Goal: Information Seeking & Learning: Learn about a topic

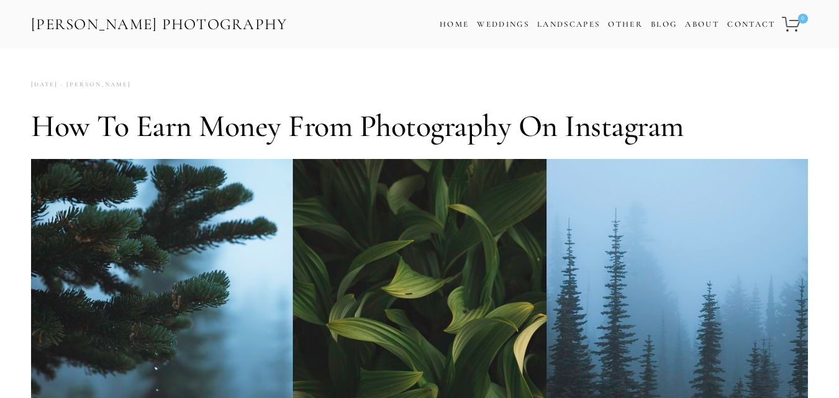
scroll to position [695, 0]
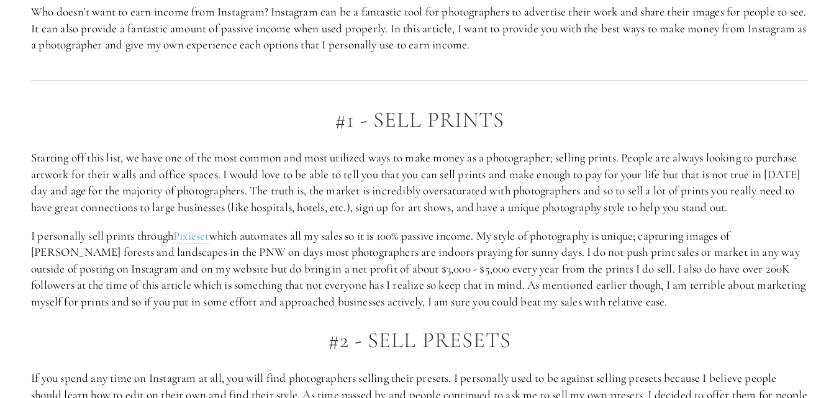
click at [503, 281] on p "I personally sell prints through Pixieset which automates all my sales so it is…" at bounding box center [419, 269] width 777 height 83
click at [503, 282] on p "I personally sell prints through Pixieset which automates all my sales so it is…" at bounding box center [419, 269] width 777 height 83
click at [505, 272] on p "I personally sell prints through Pixieset which automates all my sales so it is…" at bounding box center [419, 269] width 777 height 83
click at [639, 274] on p "I personally sell prints through Pixieset which automates all my sales so it is…" at bounding box center [419, 269] width 777 height 83
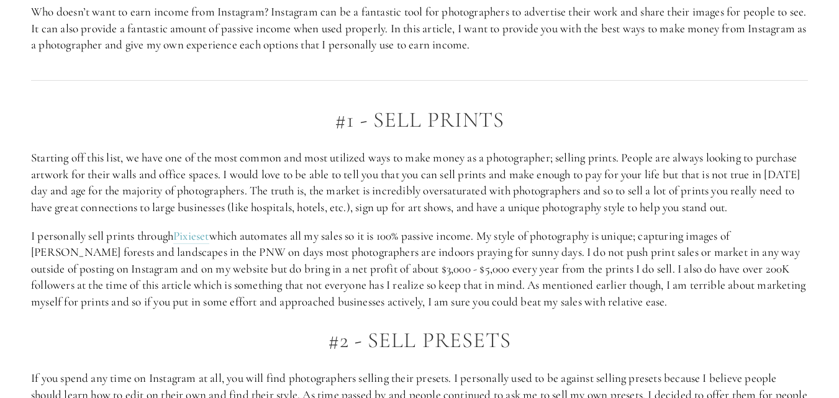
click at [644, 269] on p "I personally sell prints through Pixieset which automates all my sales so it is…" at bounding box center [419, 269] width 777 height 83
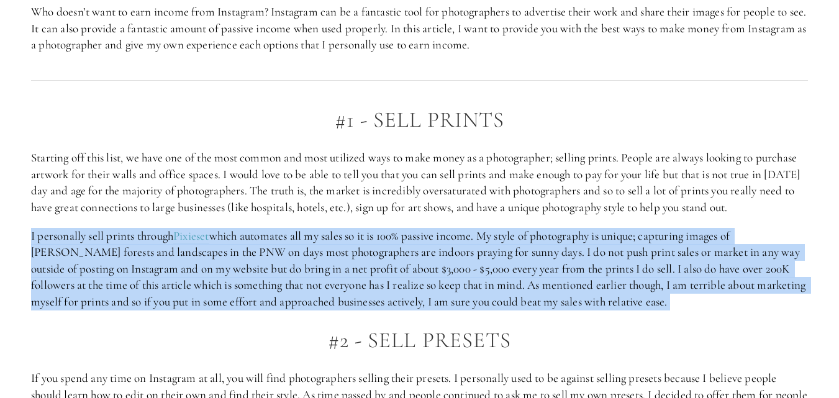
click at [644, 269] on p "I personally sell prints through Pixieset which automates all my sales so it is…" at bounding box center [419, 269] width 777 height 83
click at [649, 274] on p "I personally sell prints through Pixieset which automates all my sales so it is…" at bounding box center [419, 269] width 777 height 83
click at [649, 275] on p "I personally sell prints through Pixieset which automates all my sales so it is…" at bounding box center [419, 269] width 777 height 83
click at [650, 275] on p "I personally sell prints through Pixieset which automates all my sales so it is…" at bounding box center [419, 269] width 777 height 83
click at [660, 299] on p "I personally sell prints through Pixieset which automates all my sales so it is…" at bounding box center [419, 269] width 777 height 83
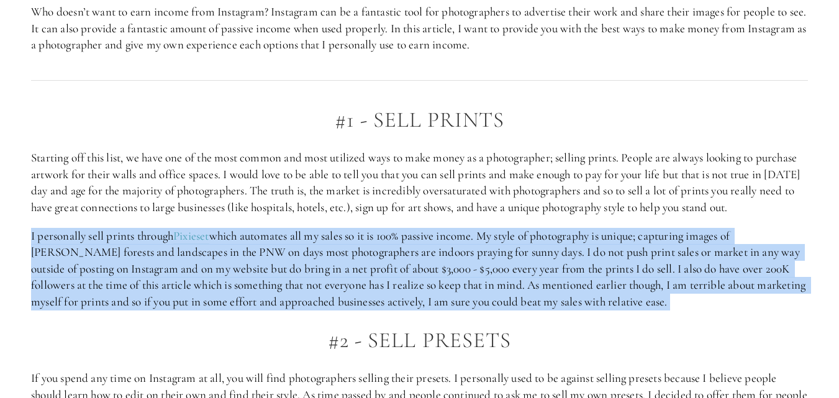
click at [663, 300] on p "I personally sell prints through Pixieset which automates all my sales so it is…" at bounding box center [419, 269] width 777 height 83
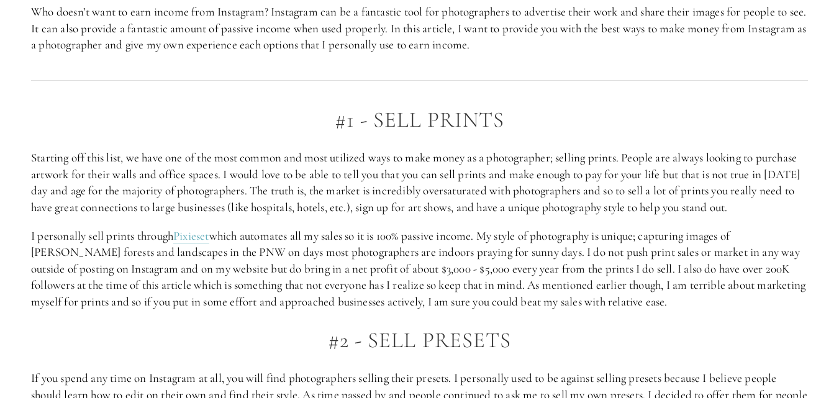
click at [579, 283] on p "I personally sell prints through Pixieset which automates all my sales so it is…" at bounding box center [419, 269] width 777 height 83
click at [580, 284] on p "I personally sell prints through Pixieset which automates all my sales so it is…" at bounding box center [419, 269] width 777 height 83
click at [562, 334] on h2 "#2 - Sell Presets" at bounding box center [419, 340] width 777 height 24
click at [562, 335] on h2 "#2 - Sell Presets" at bounding box center [419, 340] width 777 height 24
click at [562, 336] on h2 "#2 - Sell Presets" at bounding box center [419, 340] width 777 height 24
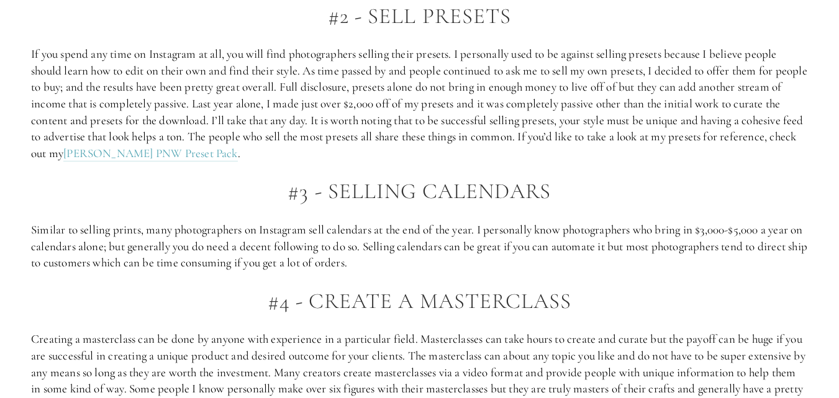
scroll to position [1018, 0]
drag, startPoint x: 208, startPoint y: 246, endPoint x: 211, endPoint y: 262, distance: 16.4
click at [210, 254] on p "Similar to selling prints, many photographers on Instagram sell calendars at th…" at bounding box center [419, 248] width 777 height 50
click at [212, 264] on p "Similar to selling prints, many photographers on Instagram sell calendars at th…" at bounding box center [419, 248] width 777 height 50
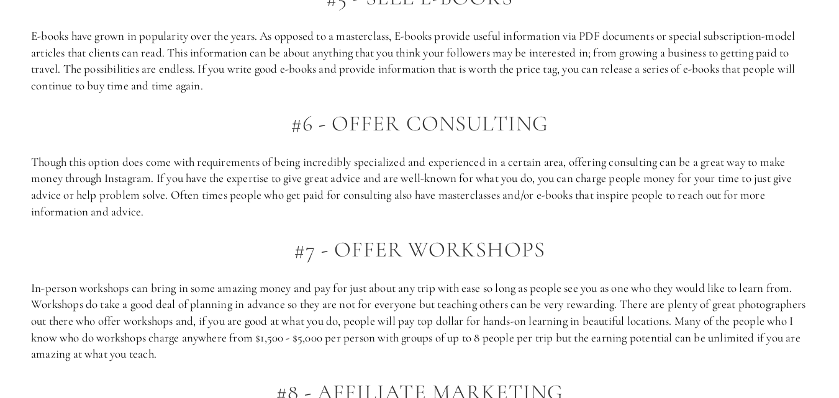
scroll to position [1440, 0]
